Goal: Understand process/instructions: Learn how to perform a task or action

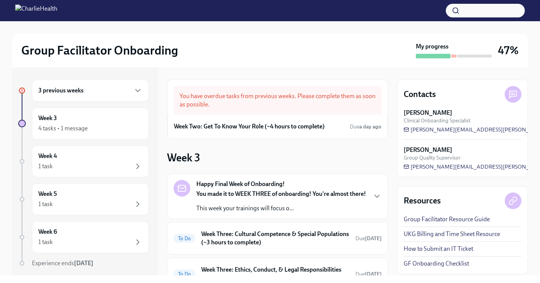
click at [84, 90] on div "3 previous weeks" at bounding box center [90, 90] width 104 height 9
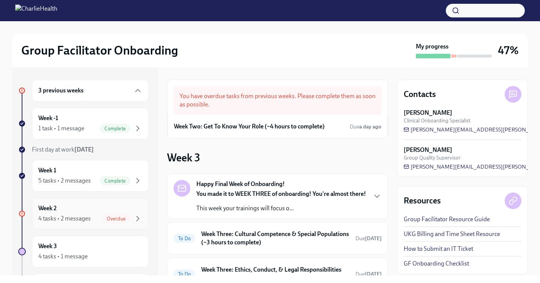
click at [76, 205] on div "Week 2 4 tasks • 2 messages Overdue" at bounding box center [90, 214] width 104 height 19
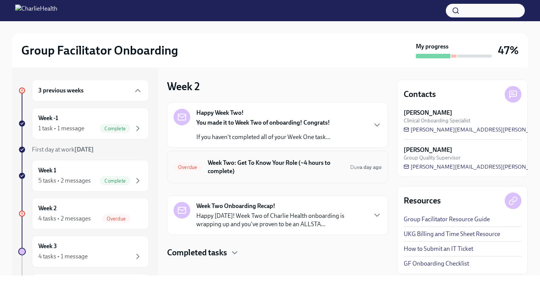
click at [289, 171] on h6 "Week Two: Get To Know Your Role (~4 hours to complete)" at bounding box center [276, 167] width 136 height 17
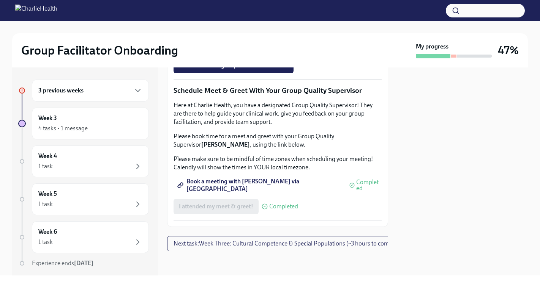
scroll to position [663, 0]
click at [284, 73] on button "I attended TWO group observation hours!" at bounding box center [233, 65] width 120 height 15
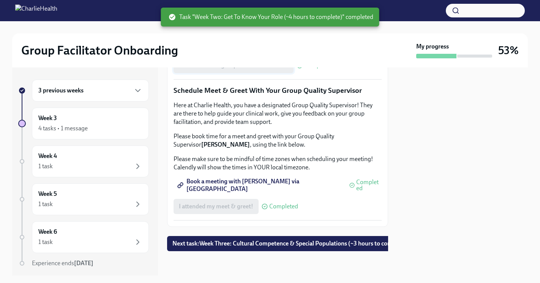
scroll to position [768, 0]
click at [246, 250] on button "Next task : Week Three: Cultural Competence & Special Populations (~3 hours to …" at bounding box center [290, 243] width 246 height 15
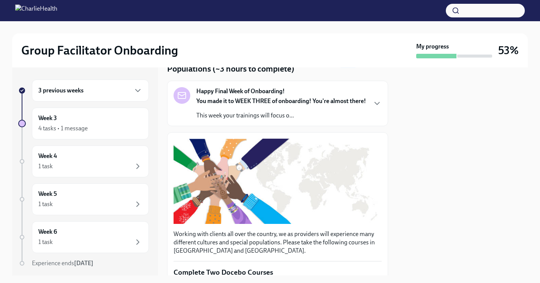
scroll to position [27, 0]
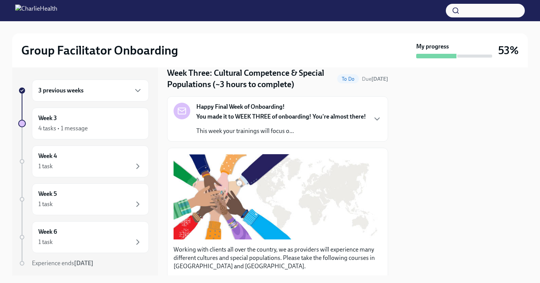
click at [306, 135] on p "This week your trainings will focus o..." at bounding box center [281, 131] width 170 height 8
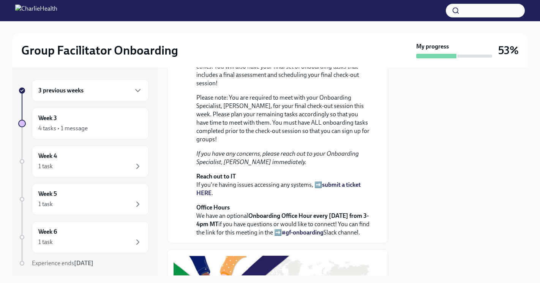
scroll to position [129, 0]
click at [352, 190] on div "You made it to WEEK THREE of onboarding! You're almost there! This week your tr…" at bounding box center [282, 138] width 173 height 197
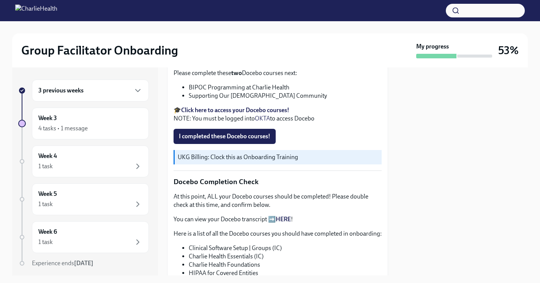
scroll to position [461, 0]
click at [218, 114] on strong "Click here to access your Docebo courses!" at bounding box center [235, 110] width 108 height 7
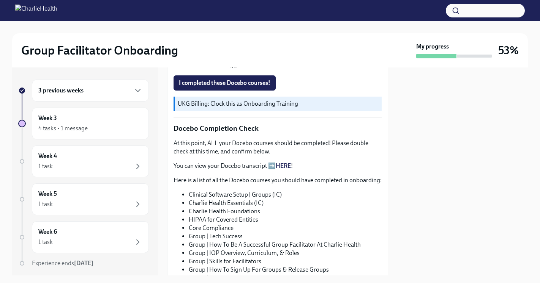
scroll to position [514, 0]
click at [267, 61] on strong "Click here to access your Docebo courses!" at bounding box center [235, 56] width 108 height 7
click at [220, 91] on button "I completed these Docebo courses!" at bounding box center [224, 83] width 102 height 15
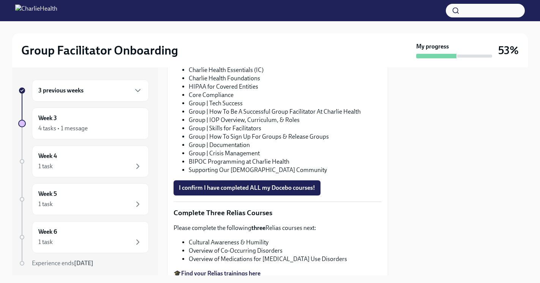
scroll to position [649, 0]
click at [282, 36] on link "HERE" at bounding box center [282, 31] width 15 height 7
